Goal: Complete application form

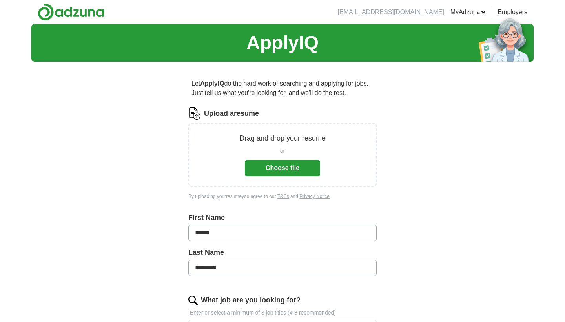
click at [288, 169] on button "Choose file" at bounding box center [282, 168] width 75 height 16
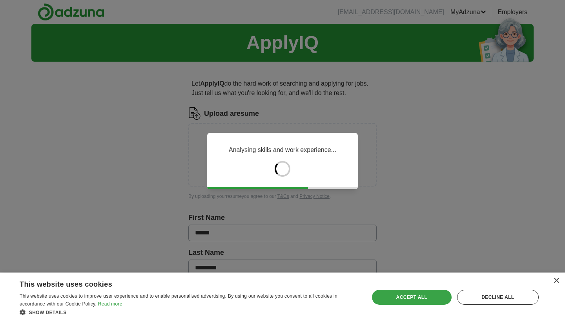
click at [404, 301] on div "Accept all" at bounding box center [412, 296] width 80 height 15
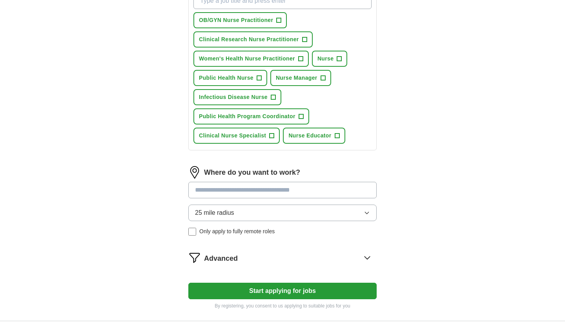
scroll to position [308, 0]
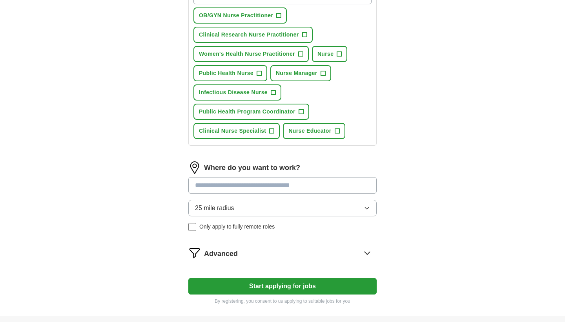
click at [347, 188] on input at bounding box center [282, 185] width 188 height 16
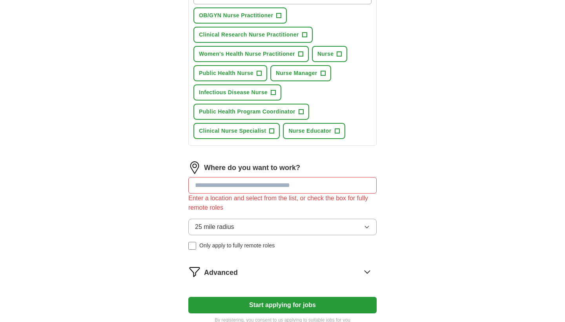
click at [194, 227] on div "25 mile radius Only apply to fully remote roles" at bounding box center [282, 233] width 188 height 31
click at [284, 186] on input at bounding box center [282, 185] width 188 height 16
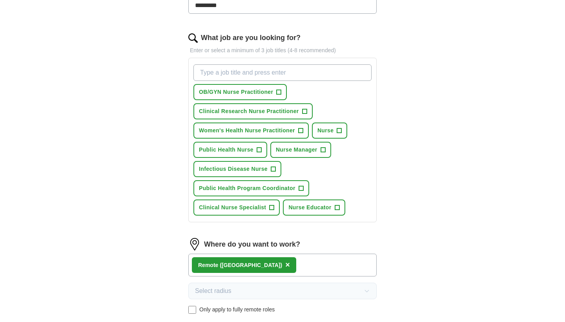
scroll to position [231, 0]
click at [338, 209] on span "+" at bounding box center [337, 208] width 5 height 6
click at [342, 130] on button "Nurse +" at bounding box center [329, 131] width 35 height 16
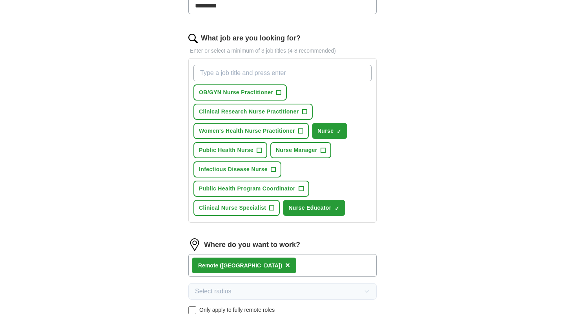
click at [306, 130] on button "Women's Health Nurse Practitioner +" at bounding box center [250, 131] width 115 height 16
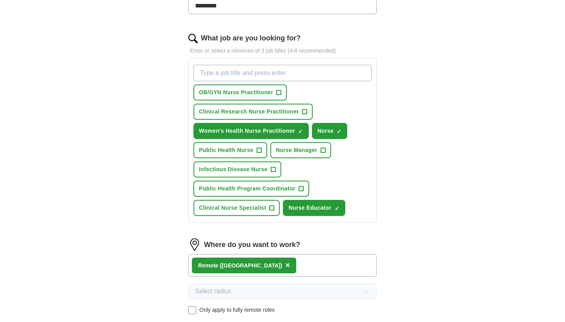
click at [310, 117] on button "Clinical Research Nurse Practitioner +" at bounding box center [252, 112] width 119 height 16
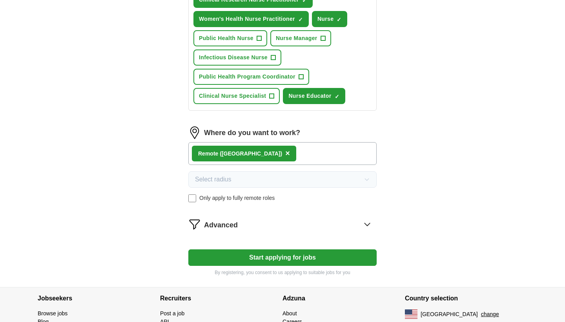
scroll to position [343, 0]
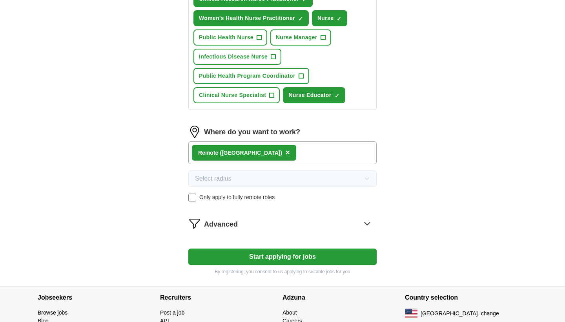
click at [313, 258] on button "Start applying for jobs" at bounding box center [282, 256] width 188 height 16
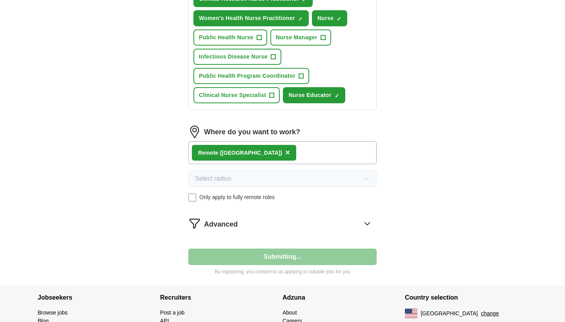
scroll to position [51, 0]
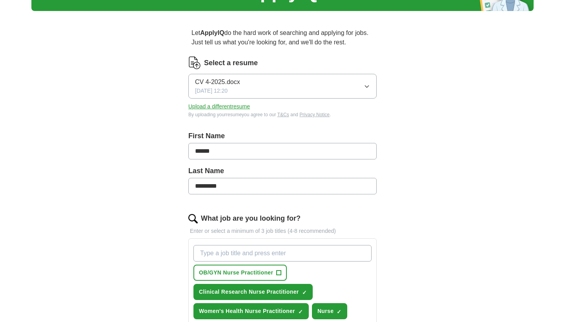
select select "**"
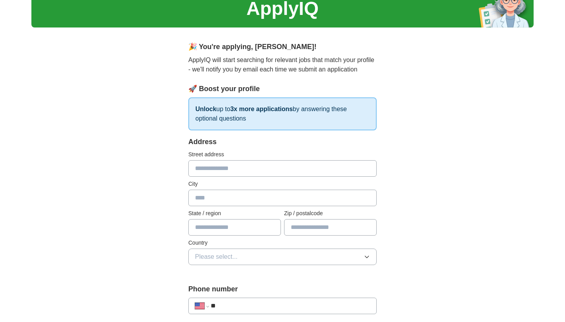
scroll to position [33, 0]
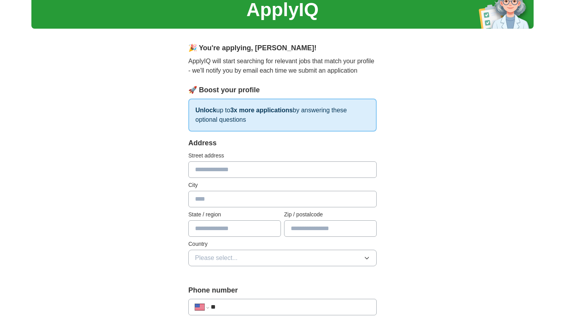
type input "**********"
type input "*********"
type input "**"
type input "*****"
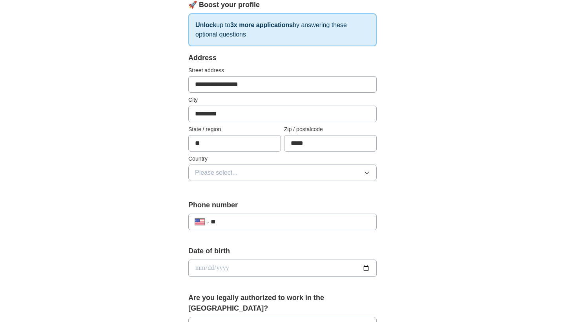
scroll to position [122, 0]
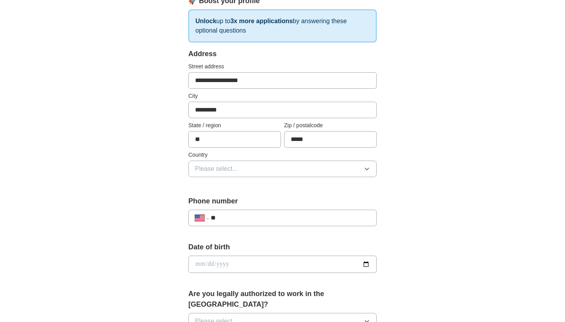
click at [298, 167] on button "Please select..." at bounding box center [282, 168] width 188 height 16
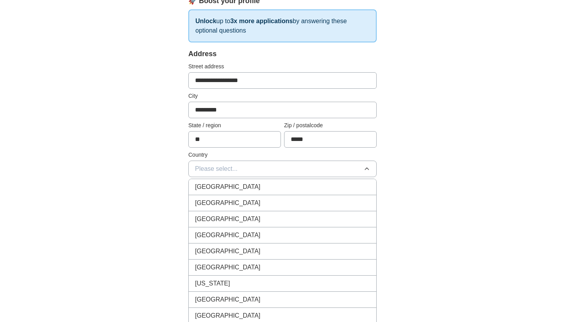
click at [282, 200] on div "[GEOGRAPHIC_DATA]" at bounding box center [282, 202] width 175 height 9
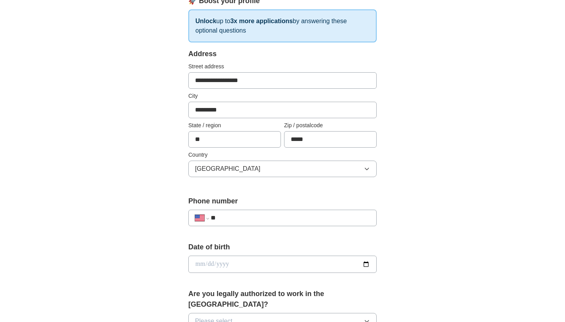
click at [277, 213] on input "**" at bounding box center [290, 217] width 159 height 9
click at [277, 216] on input "**" at bounding box center [290, 217] width 159 height 9
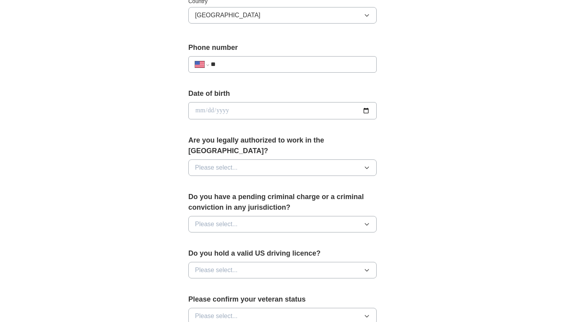
scroll to position [276, 0]
click at [299, 159] on button "Please select..." at bounding box center [282, 167] width 188 height 16
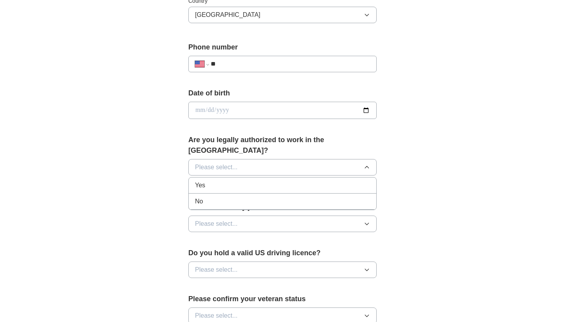
click at [286, 180] on div "Yes" at bounding box center [282, 184] width 175 height 9
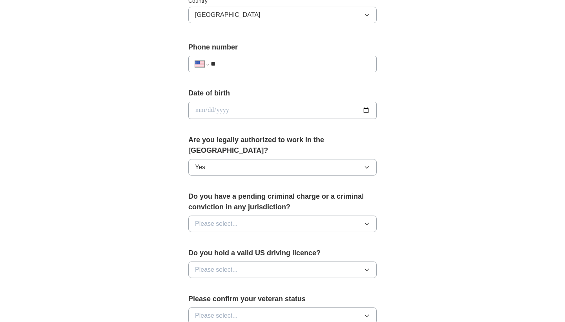
click at [283, 215] on button "Please select..." at bounding box center [282, 223] width 188 height 16
click at [277, 253] on div "No" at bounding box center [282, 257] width 175 height 9
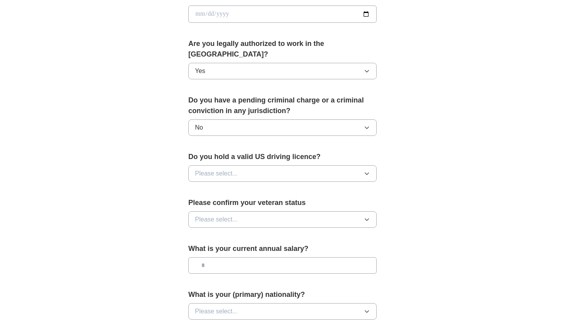
scroll to position [373, 0]
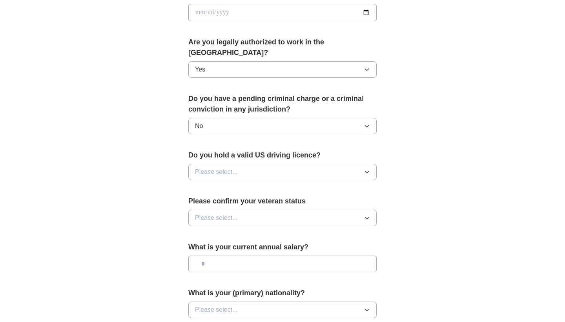
click at [277, 164] on button "Please select..." at bounding box center [282, 172] width 188 height 16
click at [271, 185] on div "Yes" at bounding box center [282, 189] width 175 height 9
click at [271, 209] on button "Please select..." at bounding box center [282, 217] width 188 height 16
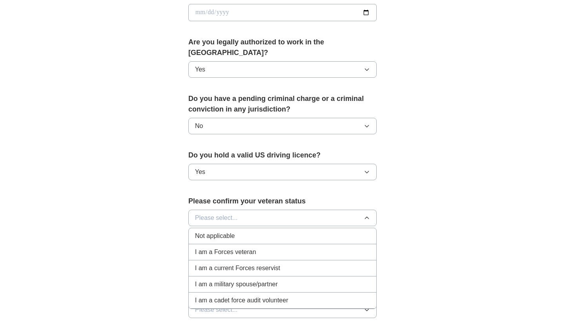
click at [257, 231] on div "Not applicable" at bounding box center [282, 235] width 175 height 9
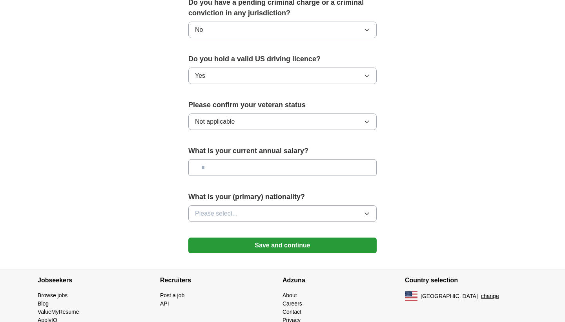
scroll to position [472, 0]
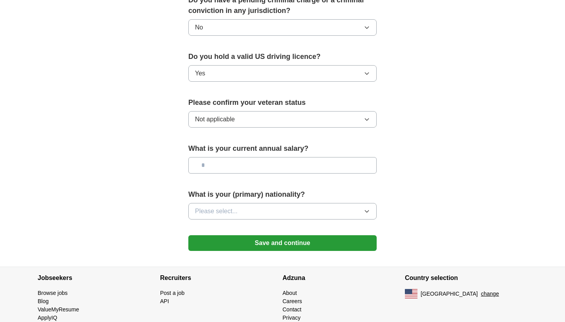
click at [262, 203] on button "Please select..." at bounding box center [282, 211] width 188 height 16
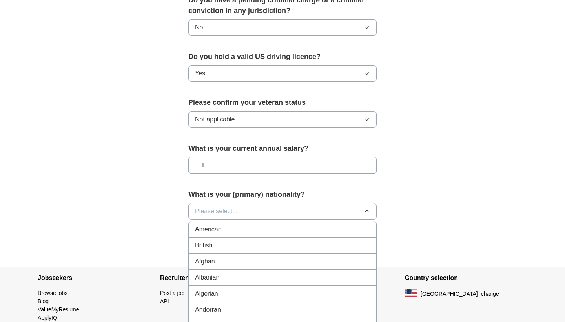
click at [252, 224] on div "American" at bounding box center [282, 228] width 175 height 9
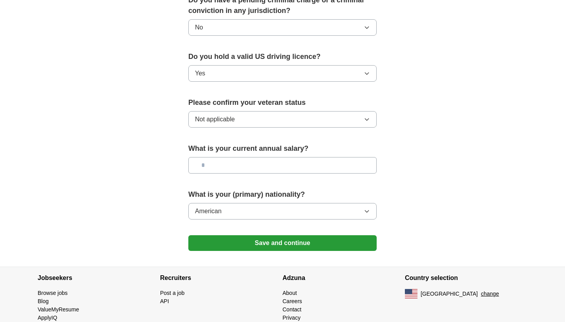
click at [255, 235] on button "Save and continue" at bounding box center [282, 243] width 188 height 16
